Goal: Navigation & Orientation: Locate item on page

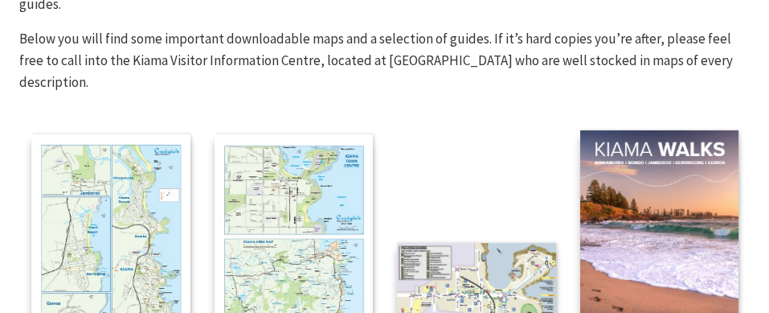
scroll to position [234, 0]
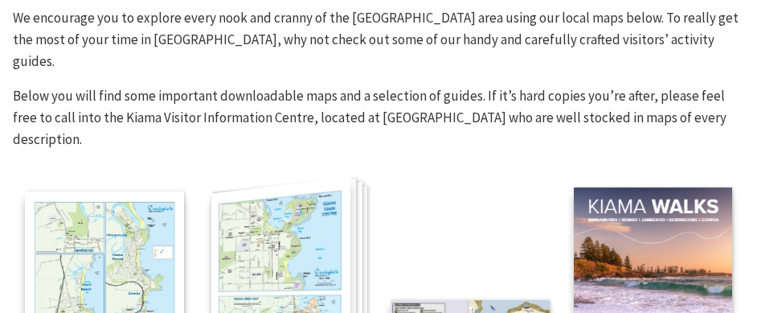
click at [305, 200] on img at bounding box center [280, 300] width 139 height 249
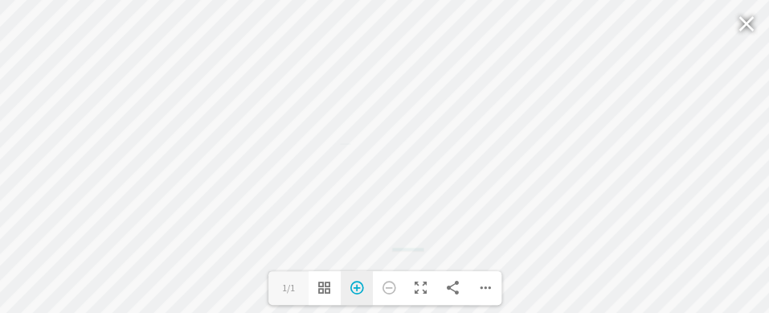
click at [355, 282] on div "Zoom In" at bounding box center [357, 288] width 32 height 34
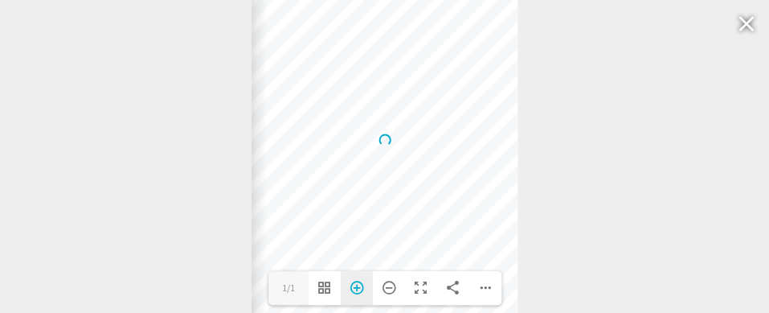
click at [355, 282] on div "Zoom In" at bounding box center [357, 288] width 32 height 34
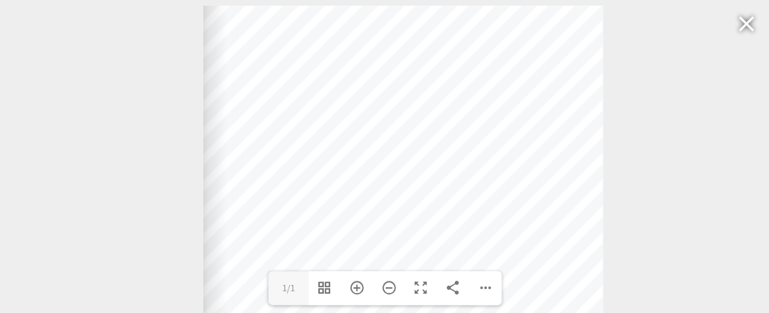
drag, startPoint x: 420, startPoint y: 106, endPoint x: 438, endPoint y: 248, distance: 143.5
click at [438, 248] on div "Web: [DOMAIN_NAME] [DOMAIN_NAME]" at bounding box center [402, 283] width 399 height 555
drag, startPoint x: 424, startPoint y: 286, endPoint x: 432, endPoint y: 260, distance: 27.7
click at [432, 260] on div "Web: [DOMAIN_NAME] [DOMAIN_NAME] Web: [DOMAIN_NAME] [DOMAIN_NAME] Loading PDF 1…" at bounding box center [384, 156] width 769 height 313
drag, startPoint x: 391, startPoint y: 283, endPoint x: 411, endPoint y: 235, distance: 52.2
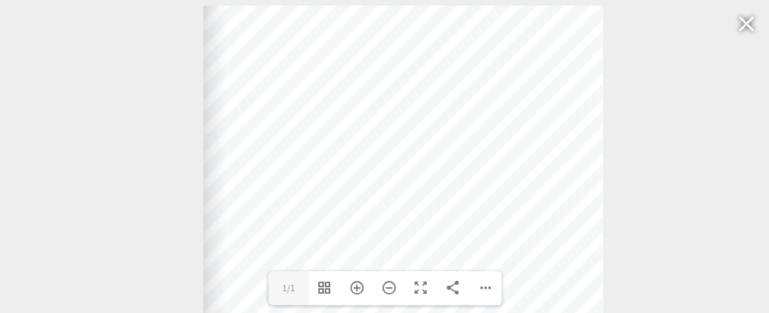
click at [403, 240] on div "Web: [DOMAIN_NAME] [DOMAIN_NAME] Web: [DOMAIN_NAME] [DOMAIN_NAME] Loading PDF 1…" at bounding box center [384, 156] width 769 height 313
drag, startPoint x: 731, startPoint y: 237, endPoint x: 745, endPoint y: 27, distance: 210.3
click at [740, 41] on div "Web: [DOMAIN_NAME] [DOMAIN_NAME] Web: [DOMAIN_NAME] [DOMAIN_NAME] Loading PDF 1…" at bounding box center [384, 156] width 769 height 313
